Goal: Check status: Check status

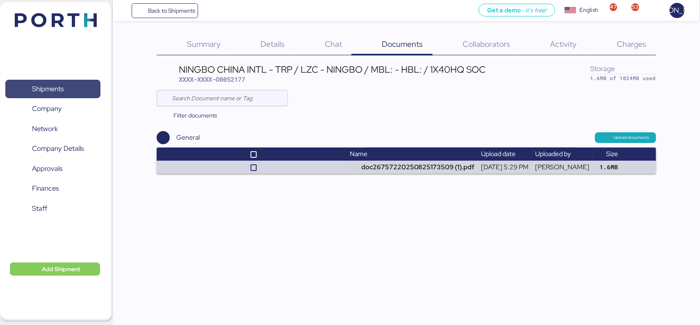
click at [53, 95] on span "Shipments" at bounding box center [53, 89] width 88 height 12
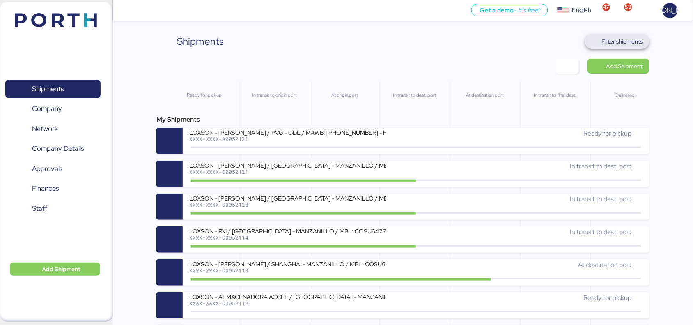
click at [611, 44] on span "Filter shipments" at bounding box center [621, 42] width 41 height 10
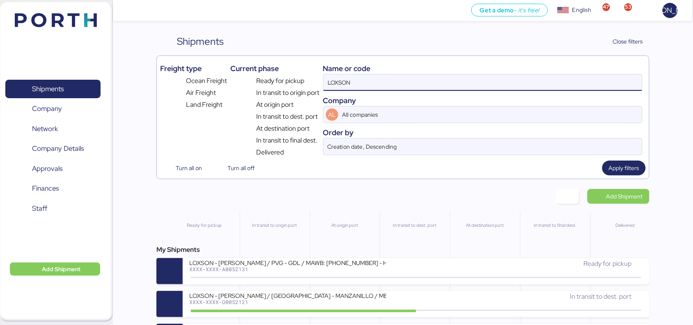
click at [364, 78] on input "LOXSON" at bounding box center [482, 82] width 318 height 16
drag, startPoint x: 364, startPoint y: 79, endPoint x: 282, endPoint y: 79, distance: 81.6
click at [282, 79] on div "Freight type Ocean Freight Air Freight Land Freight Current phase Ready for pic…" at bounding box center [402, 108] width 485 height 98
paste input "TYOFD9230900"
type input "TYOFD9230900"
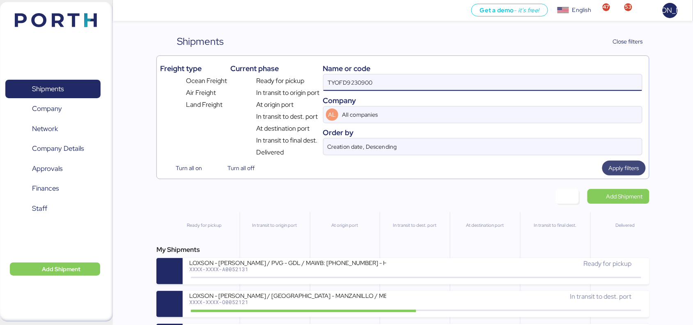
click at [623, 168] on span "Apply filters" at bounding box center [623, 168] width 30 height 10
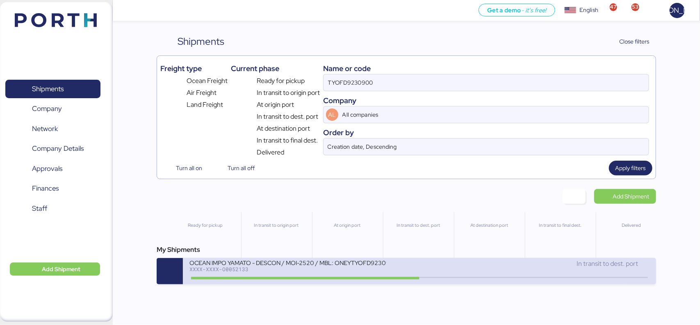
click at [242, 272] on div "XXXX-XXXX-O0052133" at bounding box center [288, 269] width 197 height 6
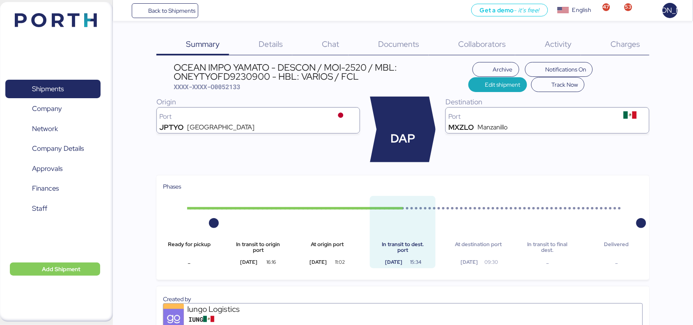
click at [286, 169] on div "OCEAN IMPO YAMATO - DESCON / MOI-2520 / MBL: ONEYTYOFD9230900 - HBL: VARIOS / F…" at bounding box center [402, 270] width 493 height 417
click at [389, 38] on div "Documents 0" at bounding box center [388, 44] width 80 height 21
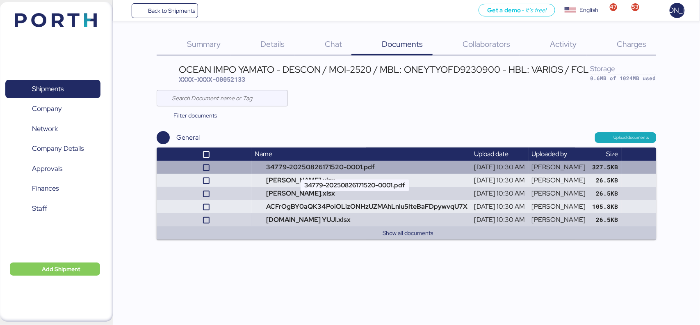
click at [268, 165] on td "34779-20250826171520-0001.pdf" at bounding box center [362, 166] width 220 height 13
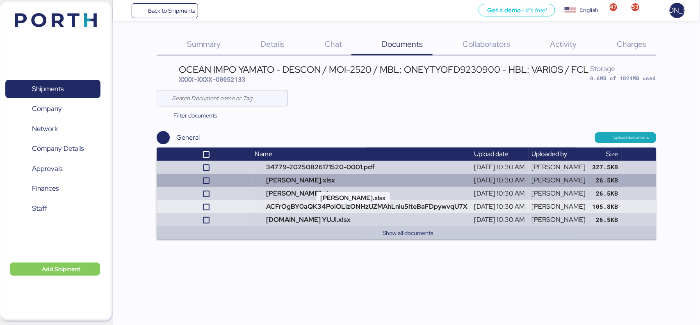
click at [309, 182] on td "MR.SUENAGA YUJI.xlsx" at bounding box center [362, 180] width 220 height 13
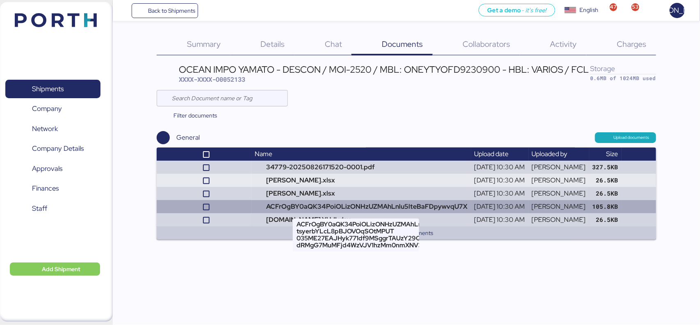
click at [295, 206] on td "ACFrOgBY0aQK34PoiOLizONHzUZMAhLnlu5lteBaFDpywvqU7X" at bounding box center [362, 206] width 220 height 13
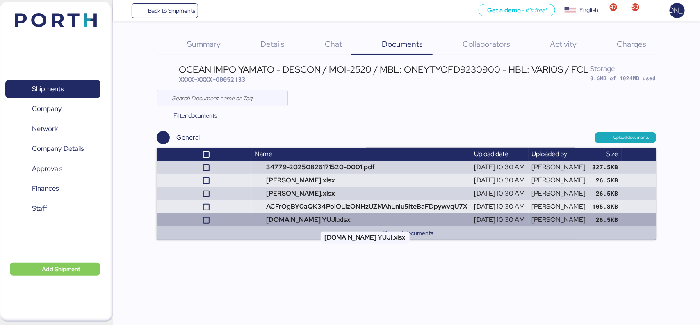
click at [287, 220] on td "MR.SUZUKI YUJI.xlsx" at bounding box center [362, 219] width 220 height 13
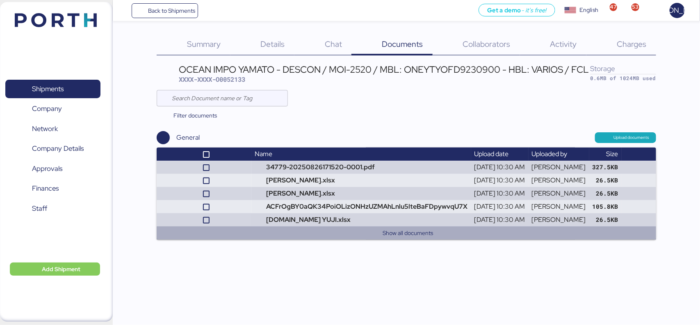
click at [311, 232] on button "Show all documents" at bounding box center [408, 233] width 483 height 10
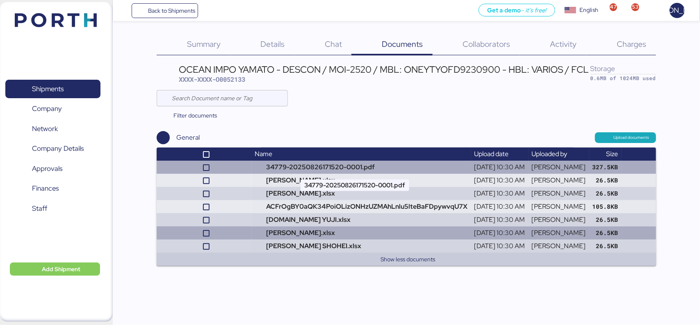
click at [300, 168] on td "34779-20250826171520-0001.pdf" at bounding box center [362, 166] width 220 height 13
